Goal: Task Accomplishment & Management: Complete application form

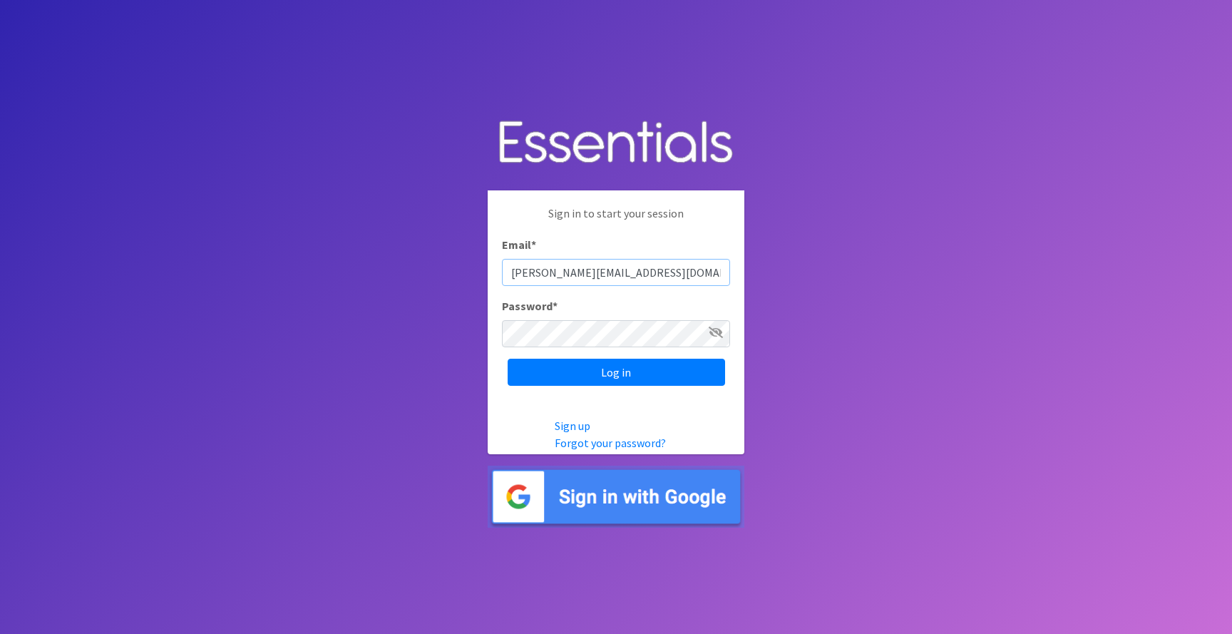
type input "[PERSON_NAME][EMAIL_ADDRESS][DOMAIN_NAME]"
click at [721, 324] on span at bounding box center [715, 332] width 14 height 17
click at [717, 333] on icon at bounding box center [715, 331] width 14 height 11
click at [675, 371] on input "Log in" at bounding box center [615, 372] width 217 height 27
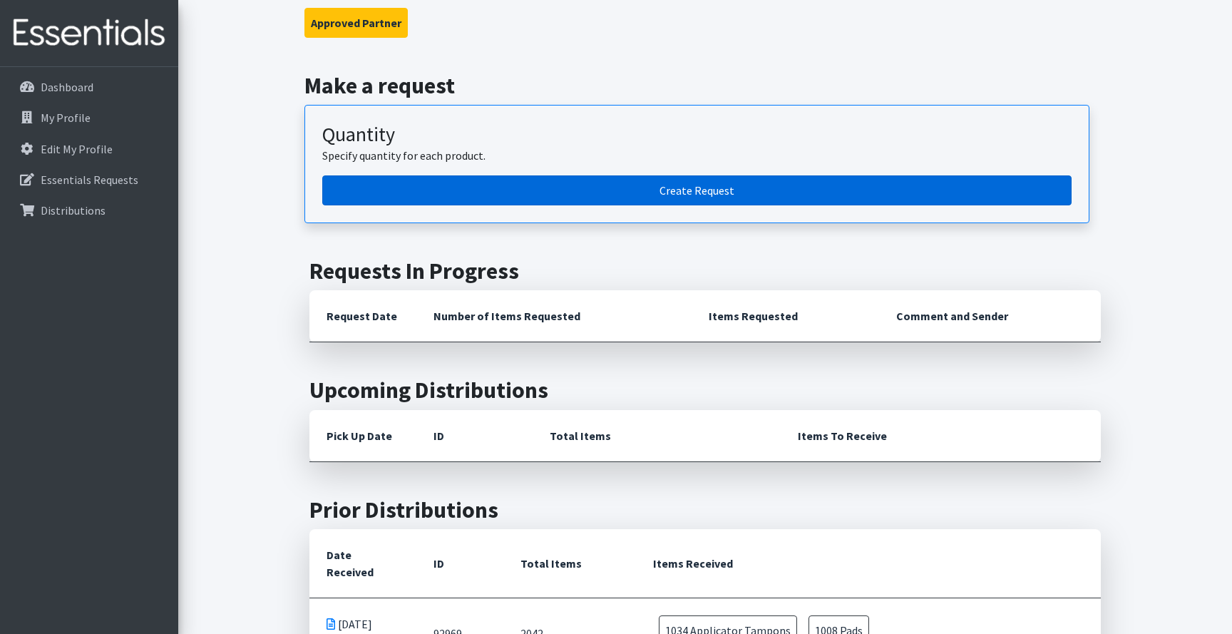
scroll to position [33, 0]
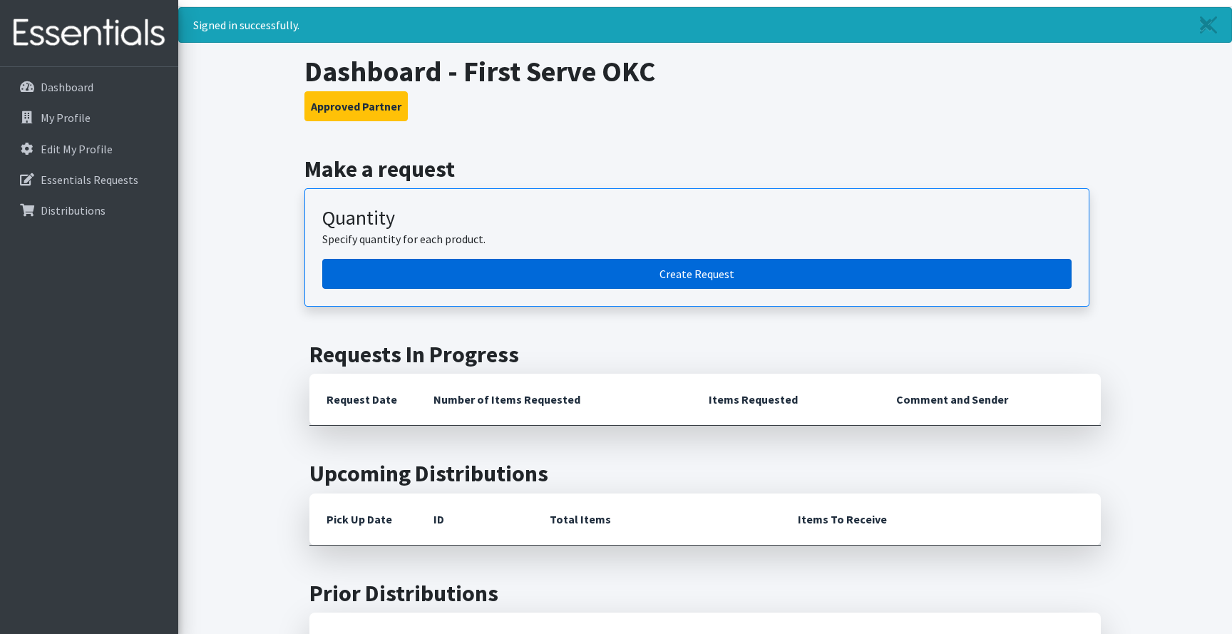
click at [691, 267] on link "Create Request" at bounding box center [696, 274] width 749 height 30
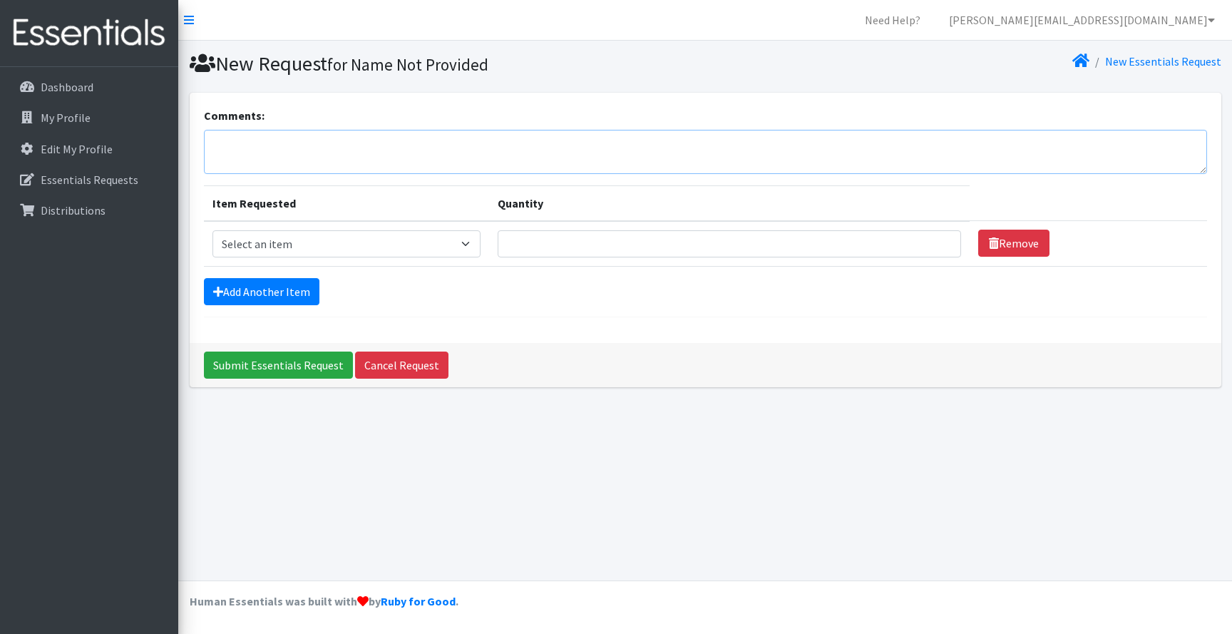
click at [435, 158] on textarea "Comments:" at bounding box center [705, 152] width 1003 height 44
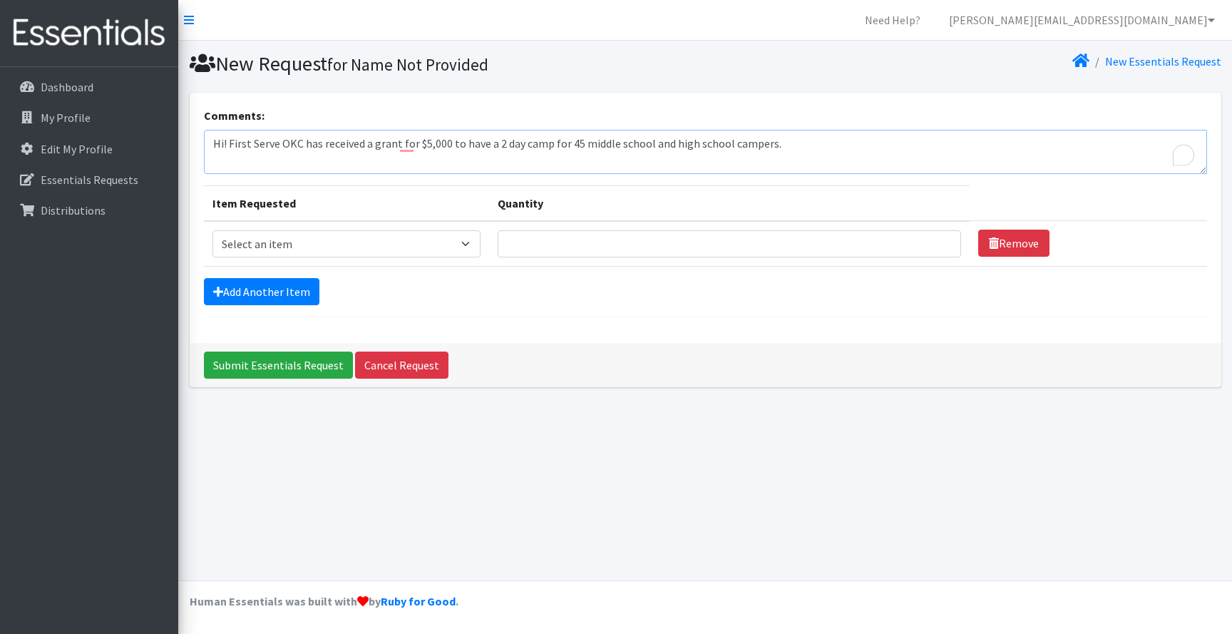
click at [581, 145] on textarea "Hi! First Serve OKC has received a grant for $5,000 to have a 2 day camp for 45…" at bounding box center [705, 152] width 1003 height 44
drag, startPoint x: 847, startPoint y: 148, endPoint x: 763, endPoint y: 144, distance: 84.9
click at [763, 144] on textarea "Hi! First Serve OKC has received a grant for $5,000 to have a 2 day camp for 45…" at bounding box center [705, 152] width 1003 height 44
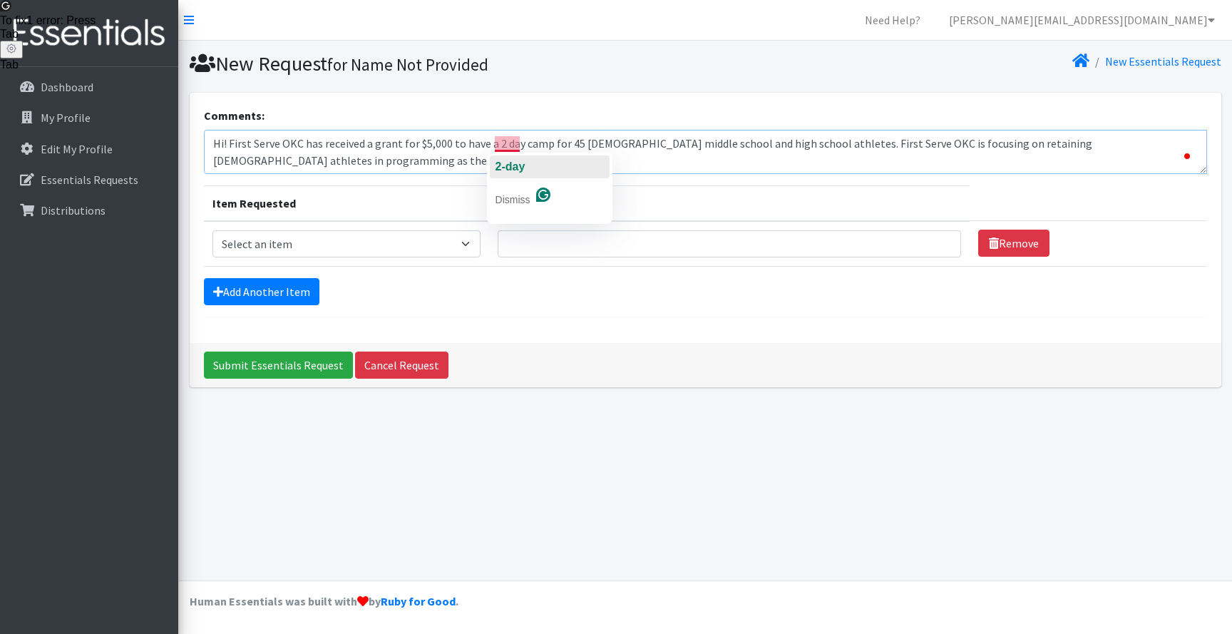
click at [510, 170] on span "2-day" at bounding box center [510, 166] width 30 height 12
click at [511, 161] on textarea "Hi! First Serve OKC has received a grant for $5,000 to have a 2-day camp for 45…" at bounding box center [705, 152] width 1003 height 44
click at [314, 157] on textarea "Hi! First Serve OKC has received a grant for $5,000 to have a 2-day camp for 45…" at bounding box center [705, 152] width 1003 height 44
drag, startPoint x: 219, startPoint y: 162, endPoint x: 1066, endPoint y: 150, distance: 847.5
click at [1066, 150] on textarea "Hi! First Serve OKC has received a grant for $5,000 to have a 2-day camp for 45…" at bounding box center [705, 152] width 1003 height 44
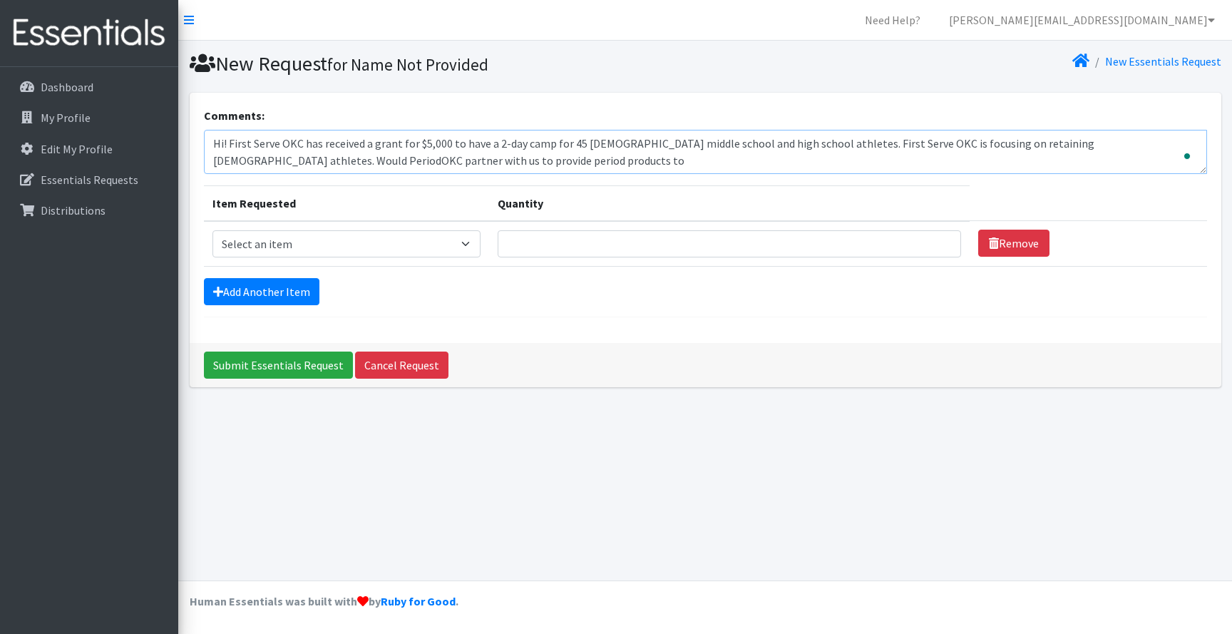
click at [856, 142] on textarea "Hi! First Serve OKC has received a grant for $5,000 to have a 2-day camp for 45…" at bounding box center [705, 152] width 1003 height 44
click at [1068, 143] on textarea "Hi! First Serve OKC has received a grant for $5,000 to have a 2-day camp for 45…" at bounding box center [705, 152] width 1003 height 44
click at [685, 158] on textarea "Hi! First Serve OKC has received a grant for $5,000 to have a 2-day camp for 45…" at bounding box center [705, 152] width 1003 height 44
drag, startPoint x: 458, startPoint y: 165, endPoint x: 155, endPoint y: 138, distance: 304.9
click at [155, 138] on div "Need Help? melanie@firstserveokc.org Organization Settings My Co-Workers My Pro…" at bounding box center [616, 317] width 1232 height 634
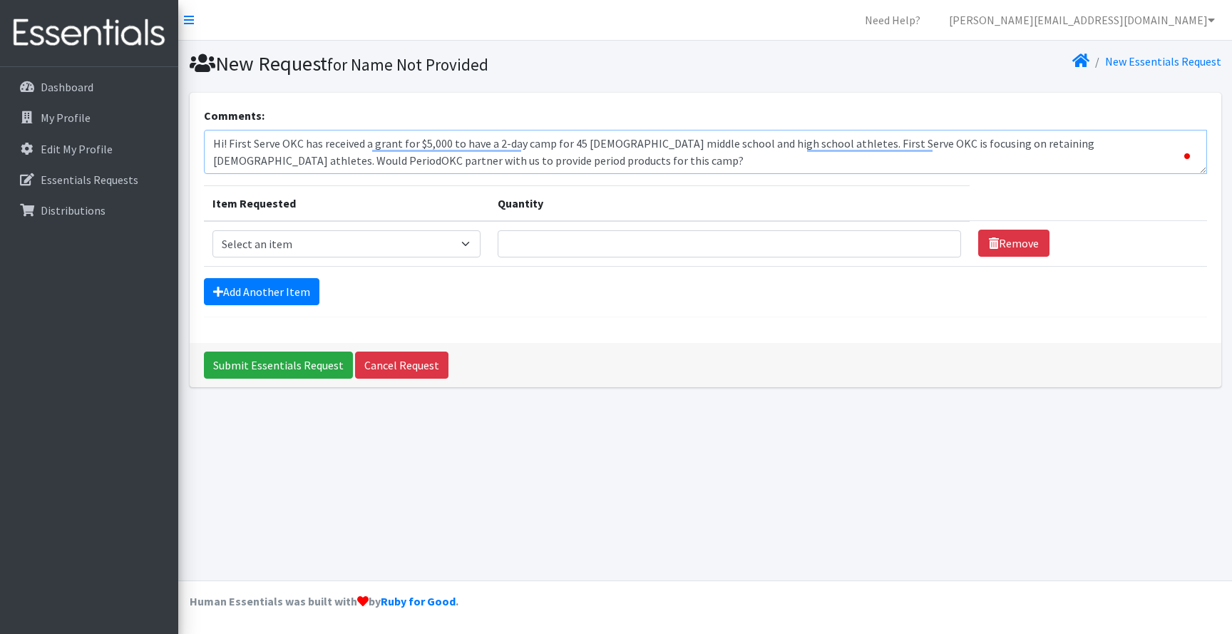
paste textarea "First Serve OKC has received a $5,000 grant to host a two-day camp for 45 femal…"
click at [214, 143] on textarea "First Serve OKC has received a $5,000 grant to host a two-day camp for 45 femal…" at bounding box center [705, 152] width 1003 height 44
drag, startPoint x: 924, startPoint y: 159, endPoint x: 846, endPoint y: 159, distance: 77.7
click at [846, 159] on textarea "Hi! First Serve OKC has received a $5,000 grant to host a two-day camp for 45 f…" at bounding box center [705, 152] width 1003 height 44
click at [912, 151] on textarea "Hi! First Serve OKC has received a $5,000 grant to host a two-day camp for 45 f…" at bounding box center [705, 152] width 1003 height 44
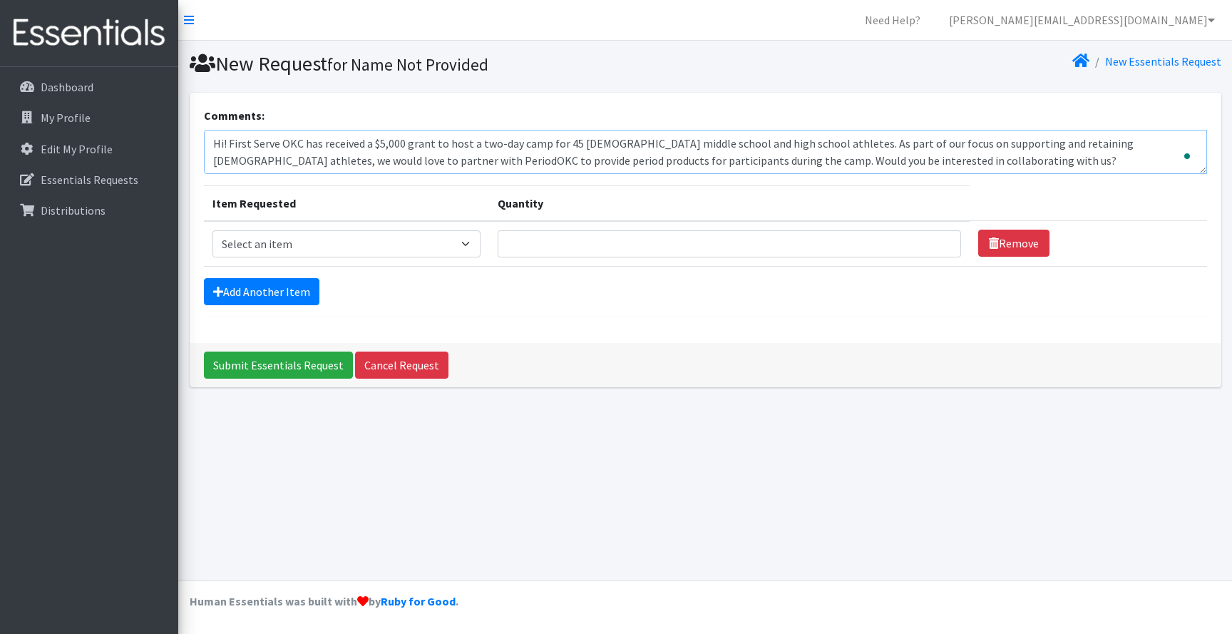
drag, startPoint x: 887, startPoint y: 160, endPoint x: 615, endPoint y: 165, distance: 272.3
click at [615, 165] on textarea "Hi! First Serve OKC has received a $5,000 grant to host a two-day camp for 45 f…" at bounding box center [705, 152] width 1003 height 44
type textarea "Hi! First Serve OKC has received a $5,000 grant to host a two-day camp for 45 f…"
click at [436, 249] on select "Select an item Pad Kits Tampon Kit" at bounding box center [346, 243] width 268 height 27
select select "12263"
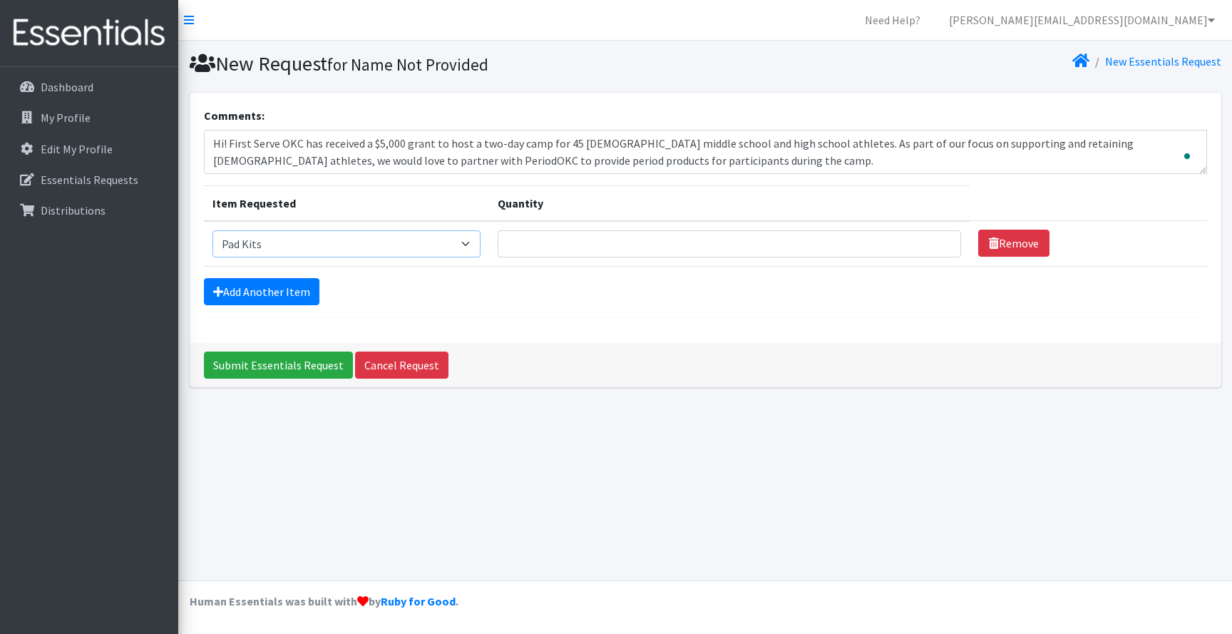
click at [212, 230] on select "Select an item Pad Kits Tampon Kit" at bounding box center [346, 243] width 268 height 27
click at [434, 244] on select "Select an item Pad Kits Tampon Kit" at bounding box center [346, 243] width 268 height 27
click at [270, 287] on link "Add Another Item" at bounding box center [261, 291] width 115 height 27
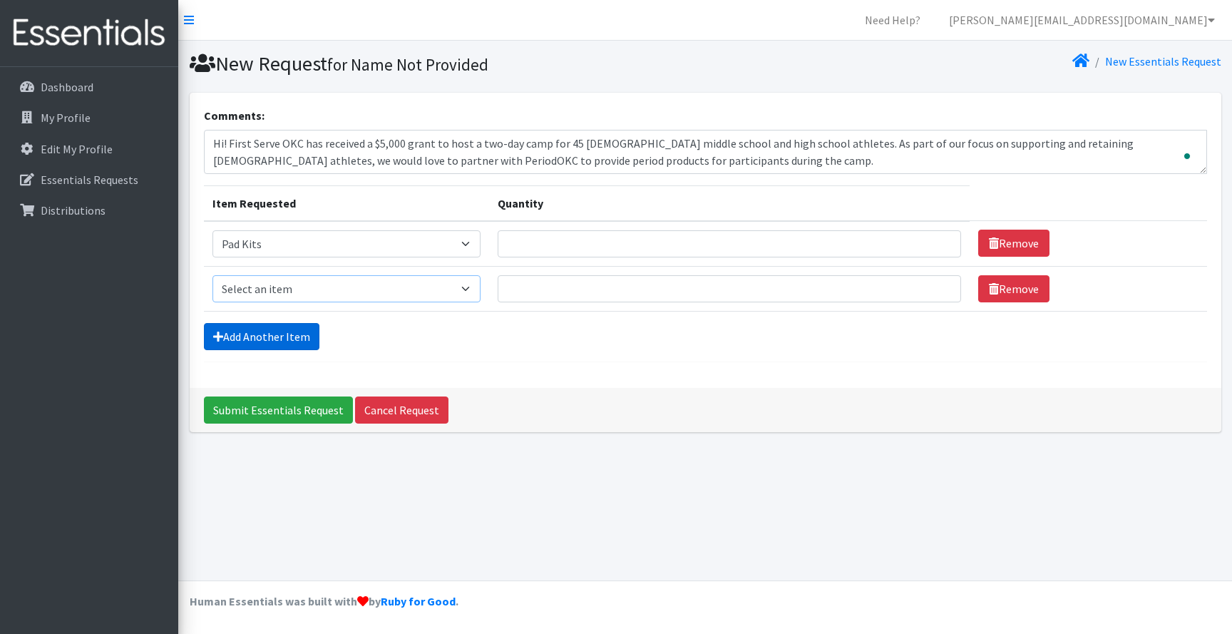
click at [270, 287] on select "Select an item Pad Kits Tampon Kit" at bounding box center [346, 288] width 268 height 27
select select "12262"
click at [212, 275] on select "Select an item Pad Kits Tampon Kit" at bounding box center [346, 288] width 268 height 27
click at [614, 244] on input "Quantity" at bounding box center [728, 243] width 463 height 27
type input "50"
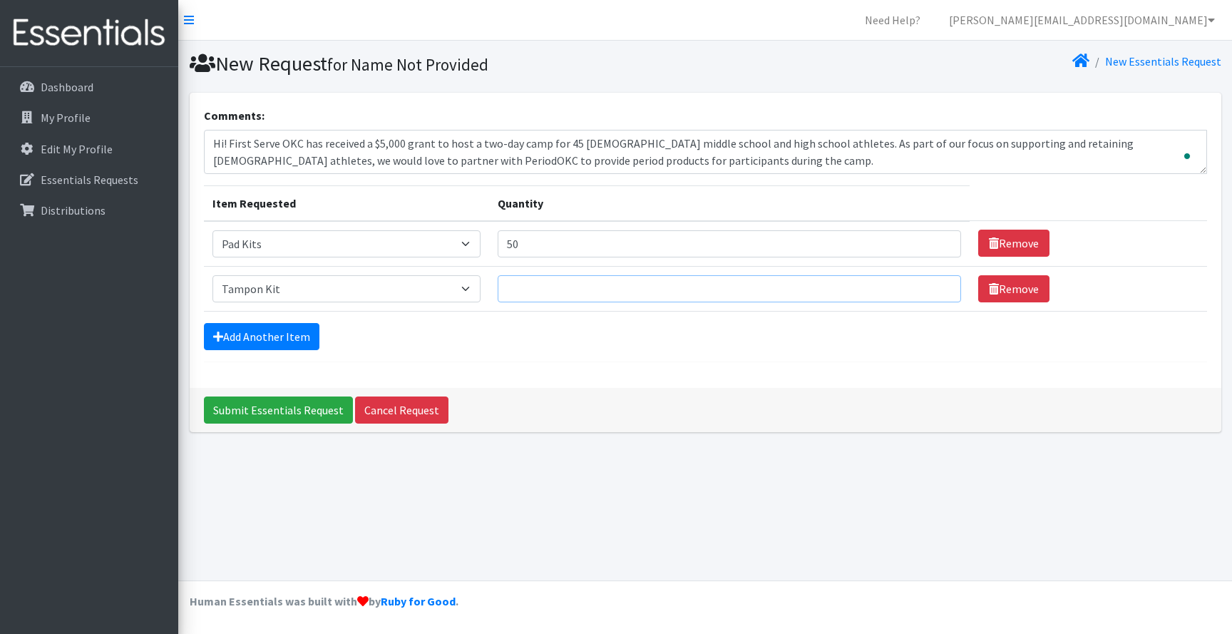
click at [635, 287] on input "Quantity" at bounding box center [728, 288] width 463 height 27
type input "50"
click at [567, 140] on textarea "Hi! First Serve OKC has received a $5,000 grant to host a two-day camp for 45 f…" at bounding box center [705, 152] width 1003 height 44
type textarea "Hi! First Serve OKC has received a $5,000 grant to host a two-day camp for 50 f…"
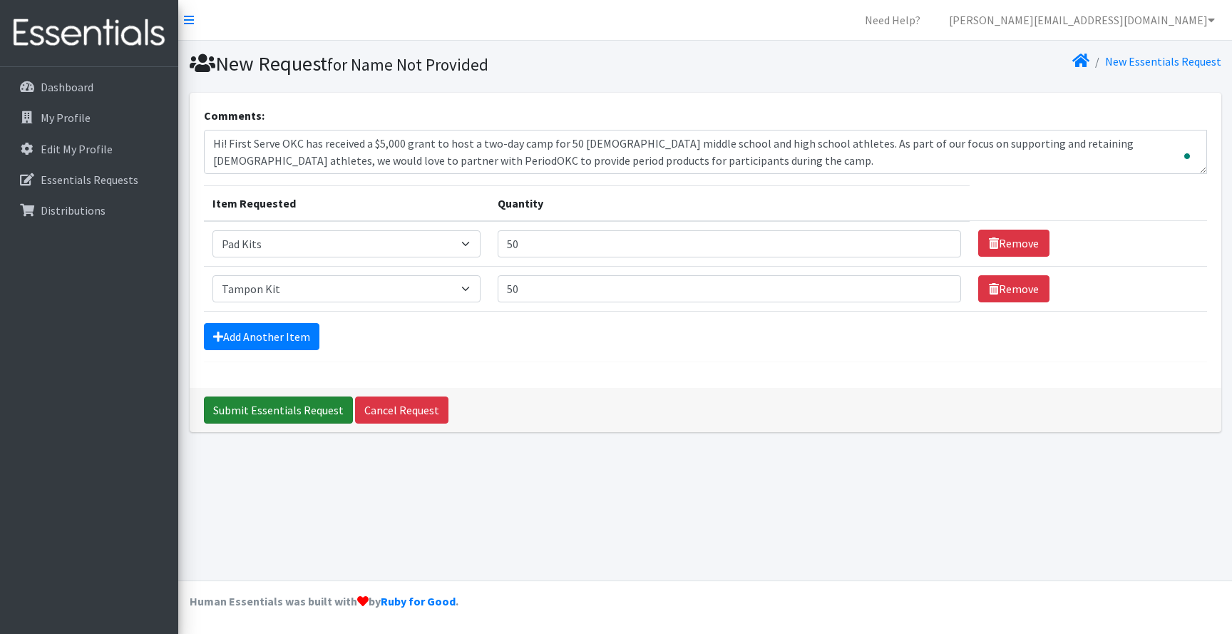
click at [328, 406] on input "Submit Essentials Request" at bounding box center [278, 409] width 149 height 27
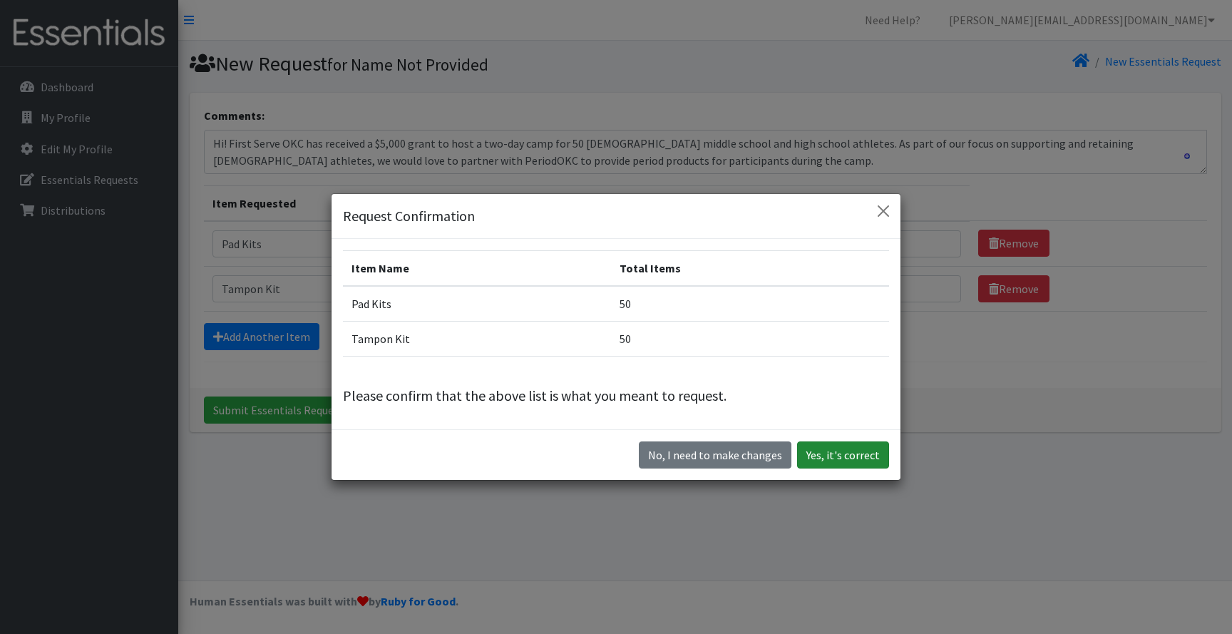
click at [815, 449] on button "Yes, it's correct" at bounding box center [843, 454] width 92 height 27
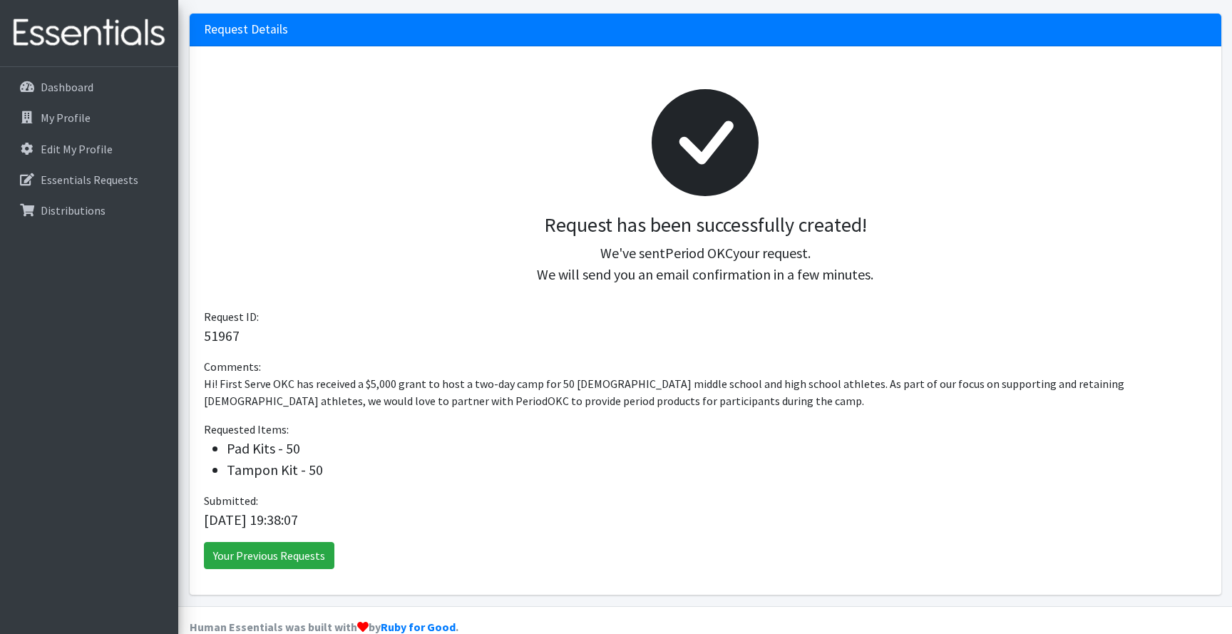
scroll to position [125, 0]
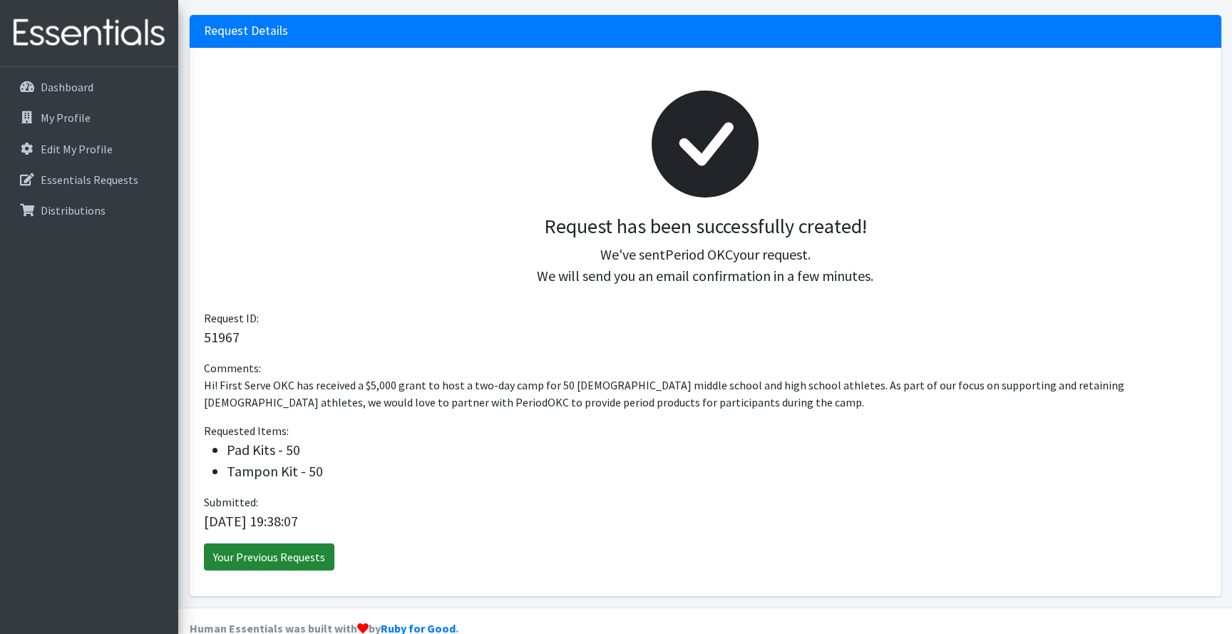
click at [223, 555] on link "Your Previous Requests" at bounding box center [269, 556] width 130 height 27
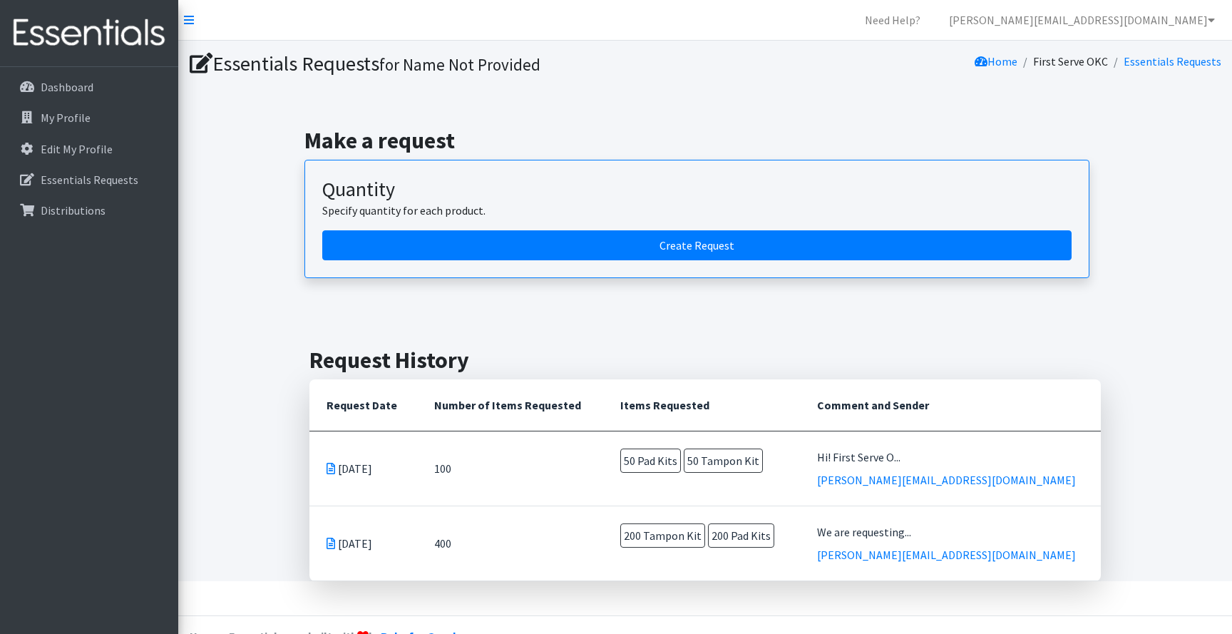
scroll to position [35, 0]
